Goal: Information Seeking & Learning: Learn about a topic

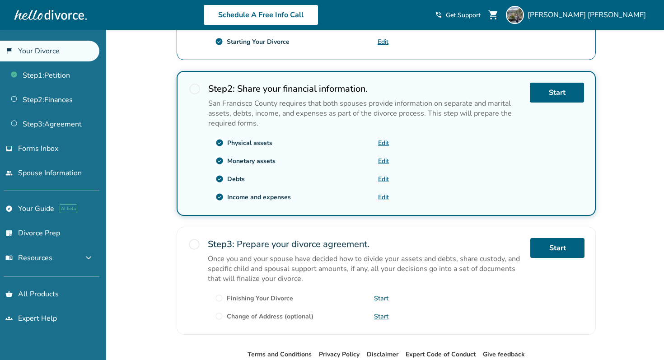
scroll to position [239, 0]
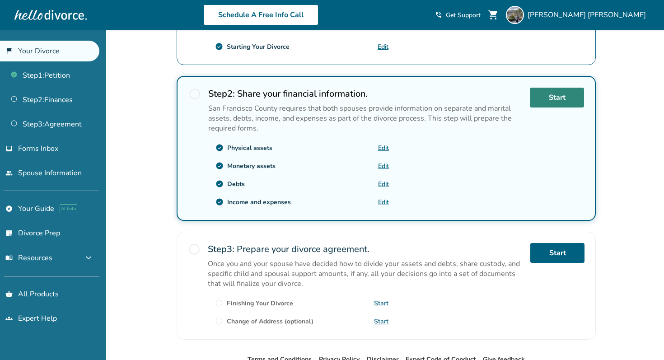
click at [554, 102] on link "Start" at bounding box center [557, 98] width 54 height 20
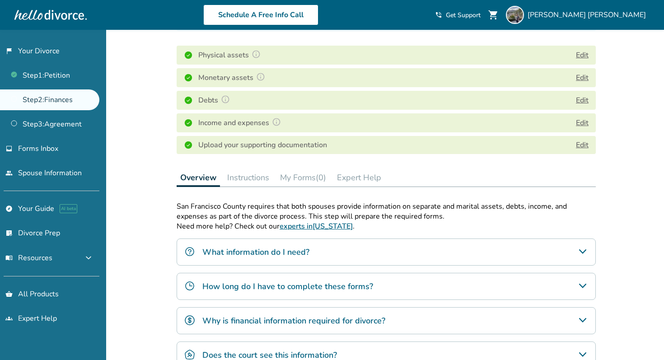
scroll to position [126, 0]
click at [364, 184] on button "Expert Help" at bounding box center [358, 178] width 51 height 18
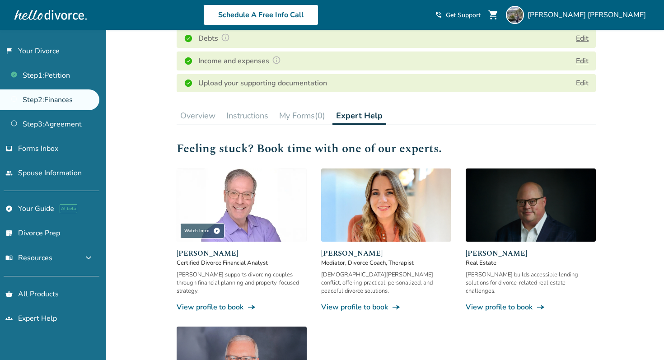
scroll to position [283, 0]
